Goal: Information Seeking & Learning: Learn about a topic

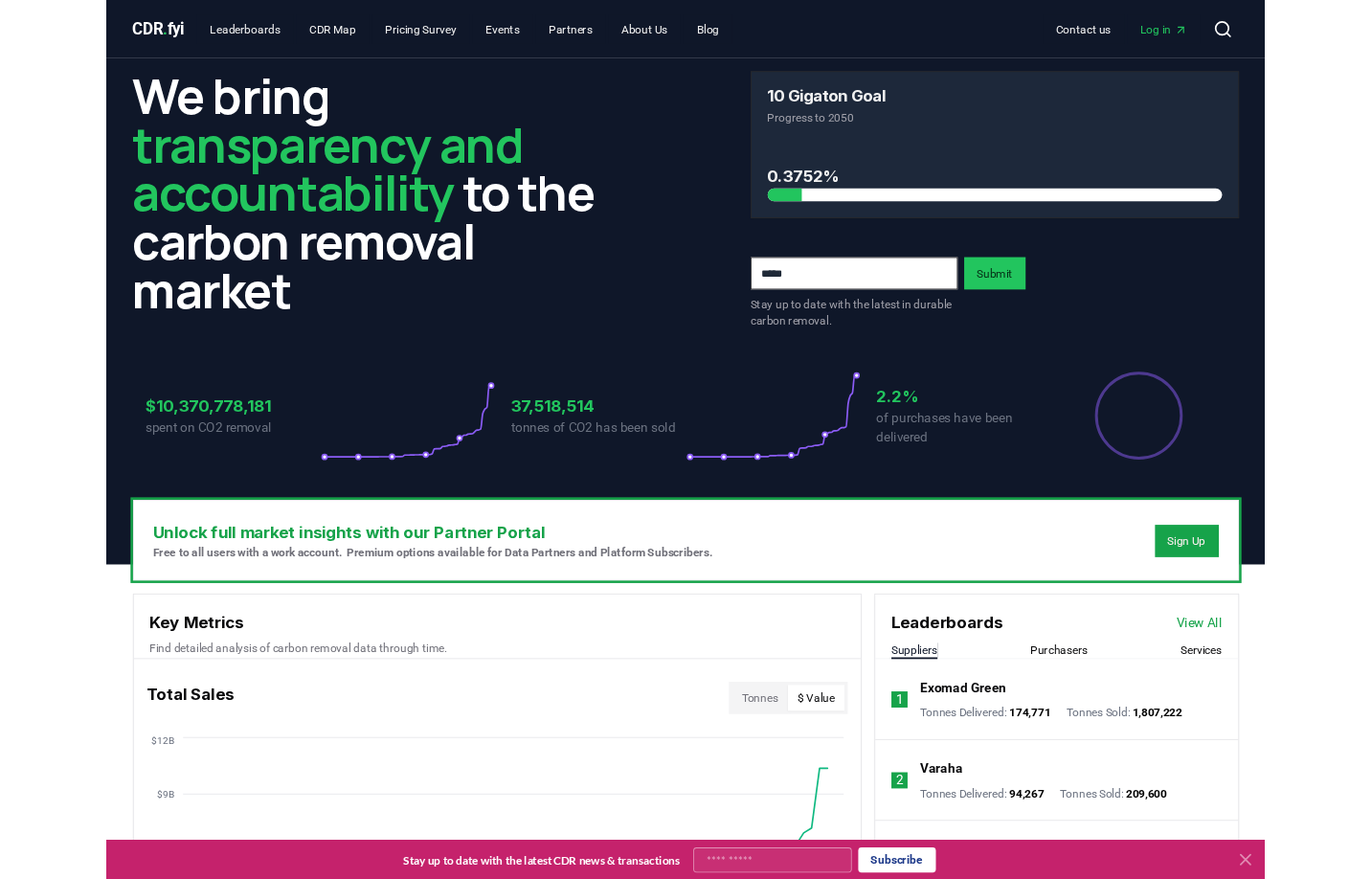
scroll to position [383, 0]
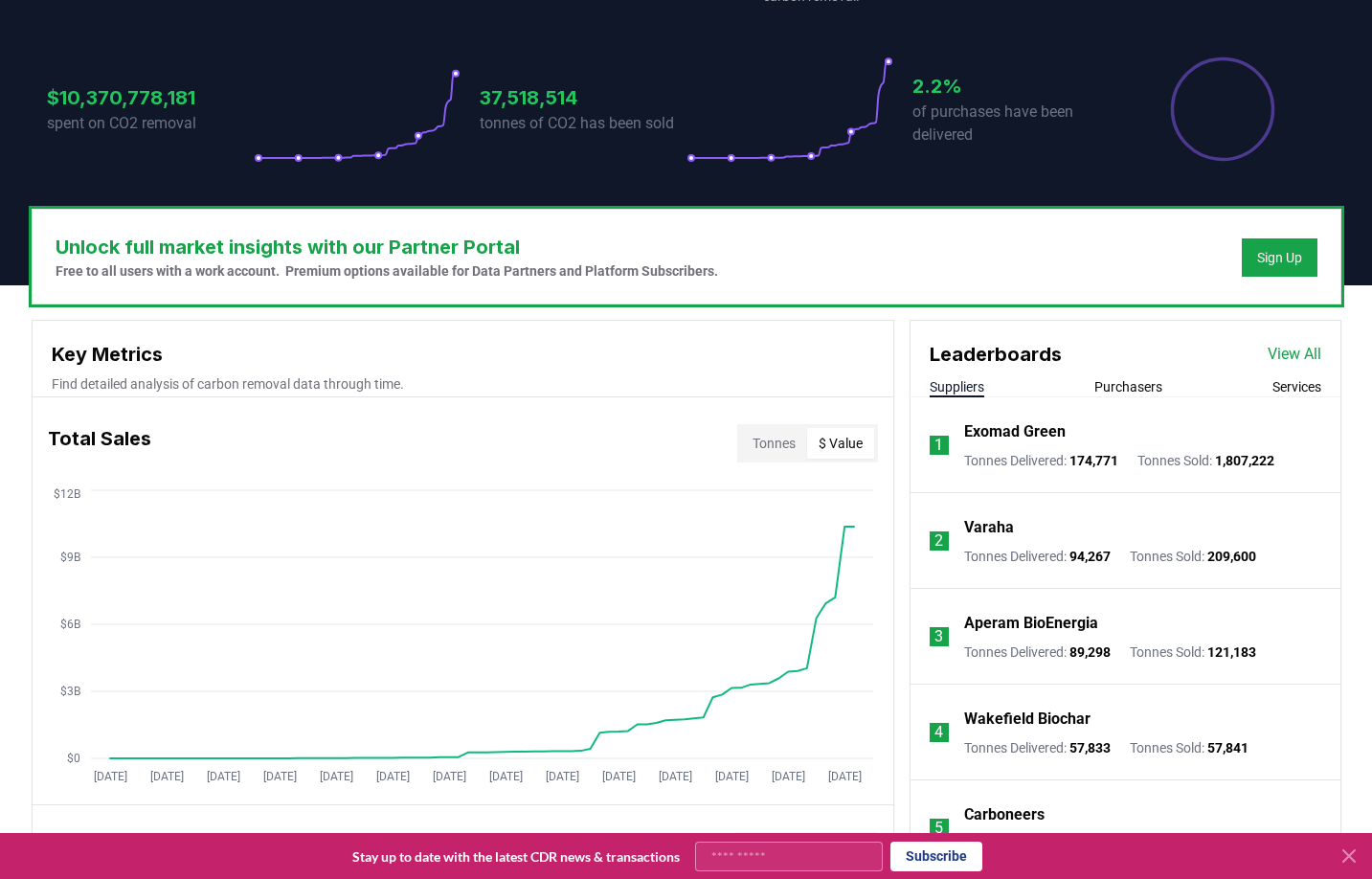
click at [799, 450] on button "Tonnes" at bounding box center [774, 443] width 66 height 31
click at [786, 445] on button "Tonnes" at bounding box center [774, 443] width 66 height 31
click at [878, 441] on div "Total Sales Tonnes $ Value" at bounding box center [463, 442] width 861 height 69
click at [860, 444] on button "$ Value" at bounding box center [840, 443] width 67 height 31
click at [763, 440] on button "Tonnes" at bounding box center [774, 443] width 66 height 31
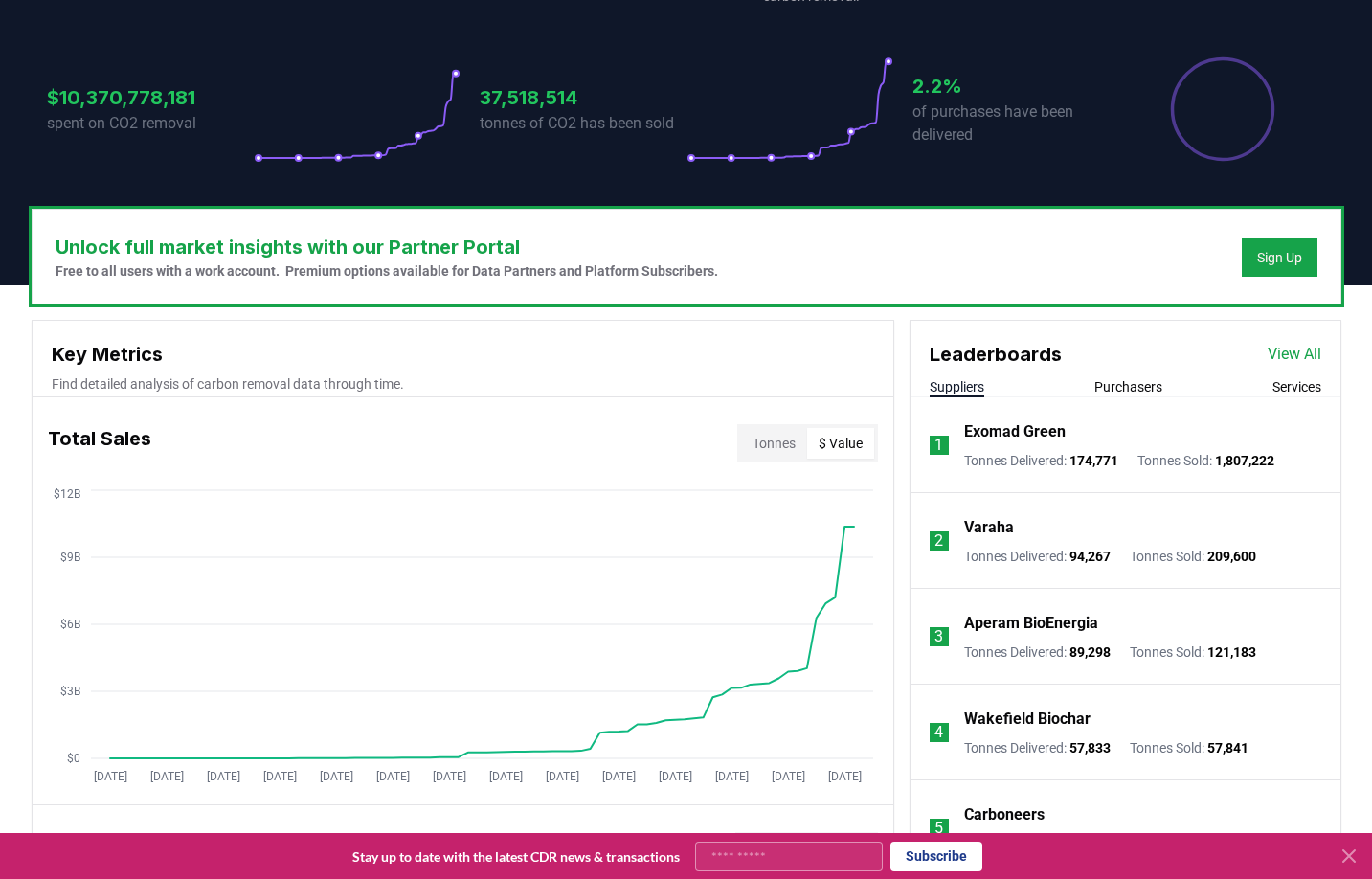
click at [822, 441] on button "$ Value" at bounding box center [840, 443] width 67 height 31
click at [747, 440] on button "Tonnes" at bounding box center [774, 443] width 66 height 31
click at [810, 436] on button "$ Value" at bounding box center [840, 443] width 67 height 31
click at [769, 443] on button "Tonnes" at bounding box center [774, 443] width 66 height 31
click at [837, 449] on button "$ Value" at bounding box center [840, 443] width 67 height 31
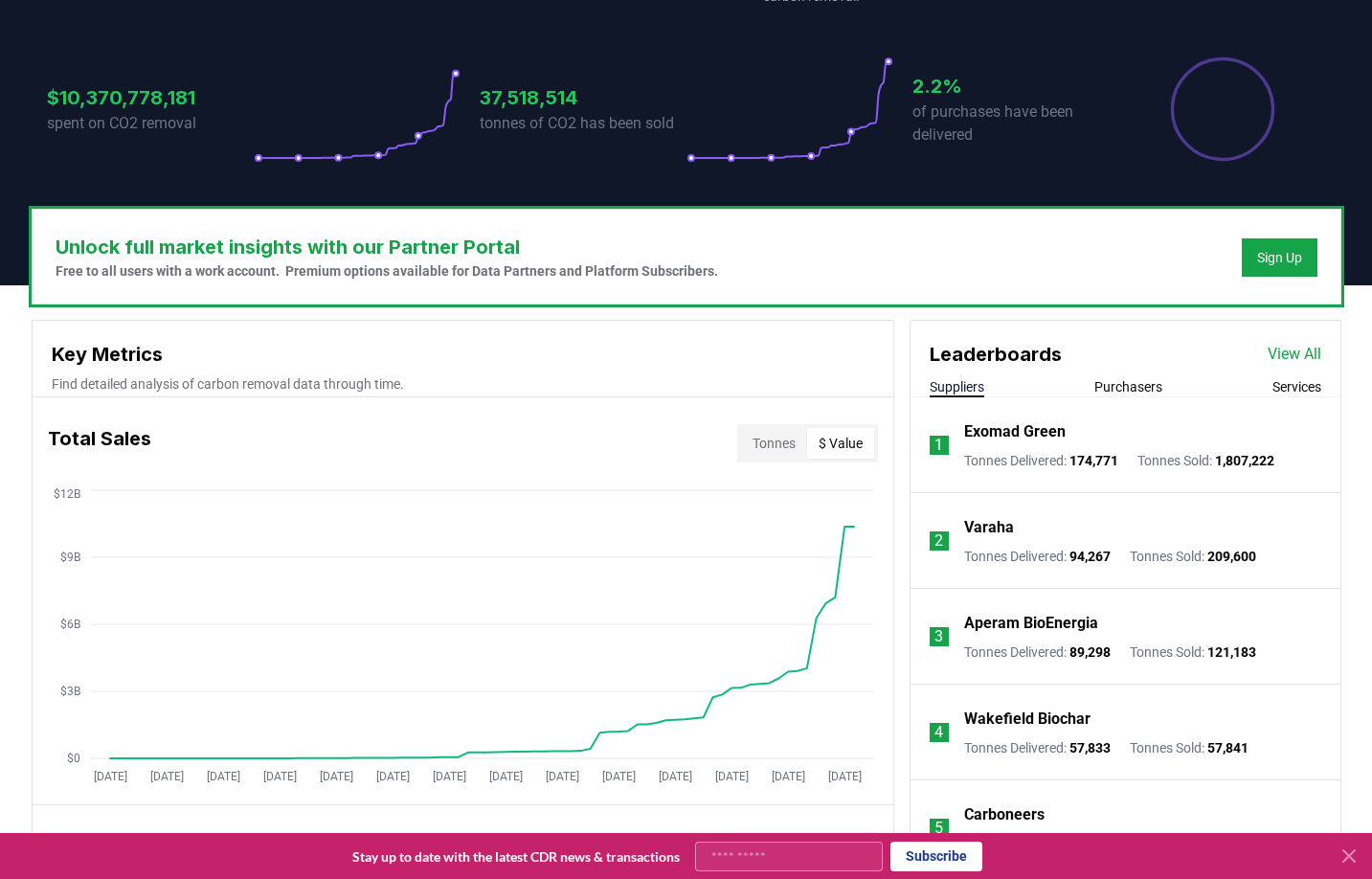
click at [775, 445] on button "Tonnes" at bounding box center [774, 443] width 66 height 31
drag, startPoint x: 846, startPoint y: 434, endPoint x: 848, endPoint y: 444, distance: 10.2
click at [846, 434] on button "$ Value" at bounding box center [840, 443] width 67 height 31
click at [205, 756] on circle at bounding box center [204, 759] width 10 height 10
